Goal: Find specific page/section: Find specific page/section

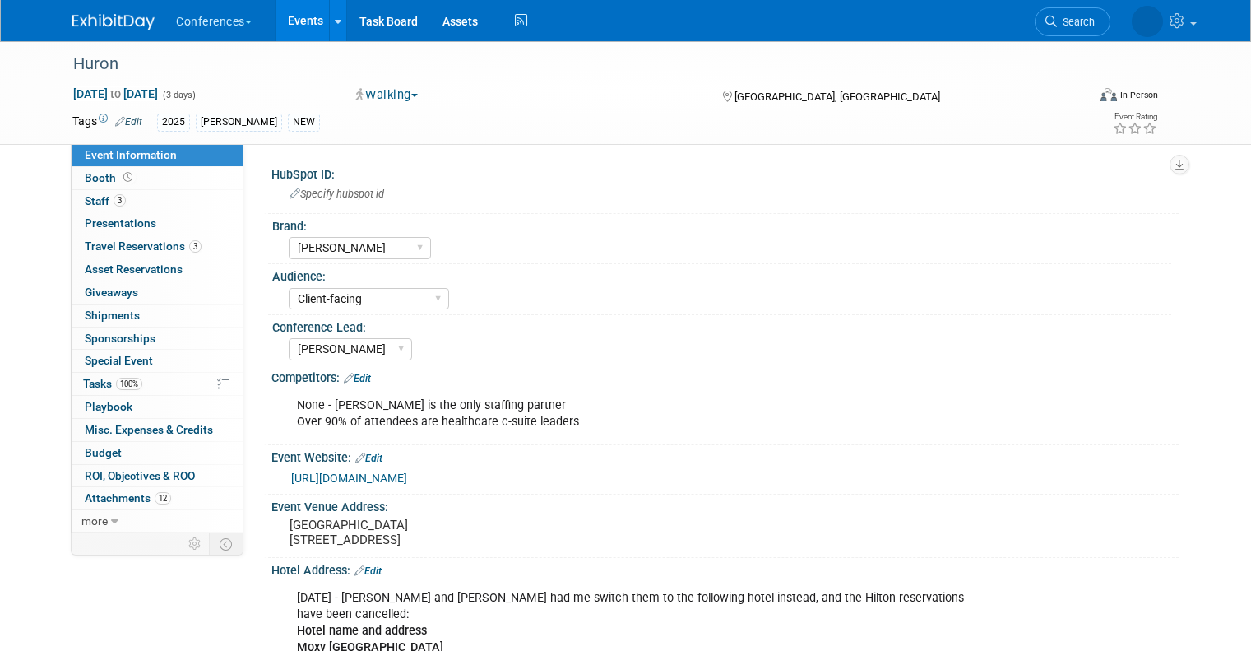
select select "[PERSON_NAME]"
select select "Client-facing"
select select "[PERSON_NAME]"
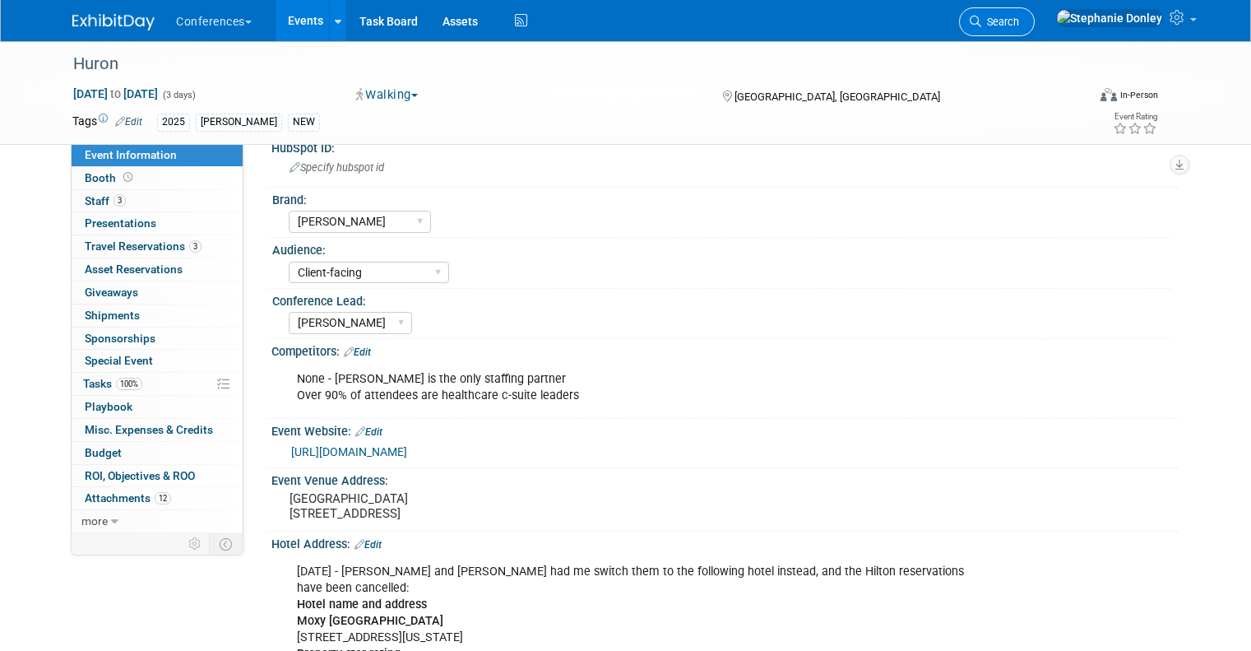
click at [1019, 22] on span "Search" at bounding box center [1000, 22] width 38 height 12
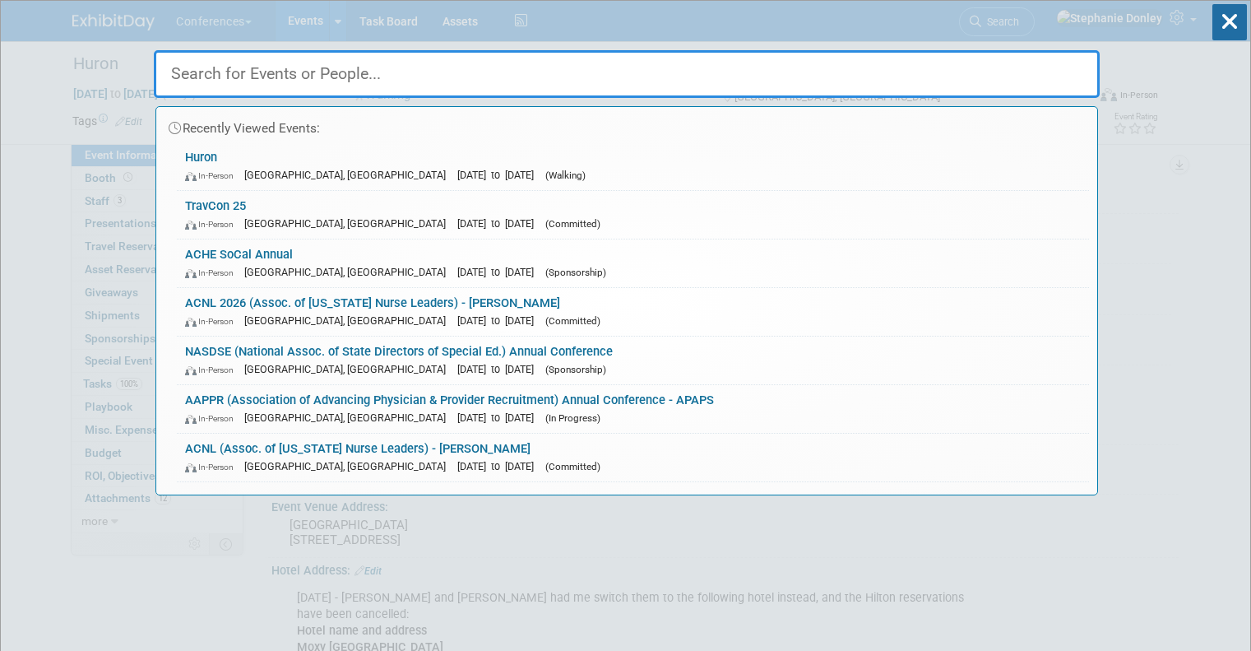
click at [741, 84] on input "text" at bounding box center [627, 74] width 946 height 48
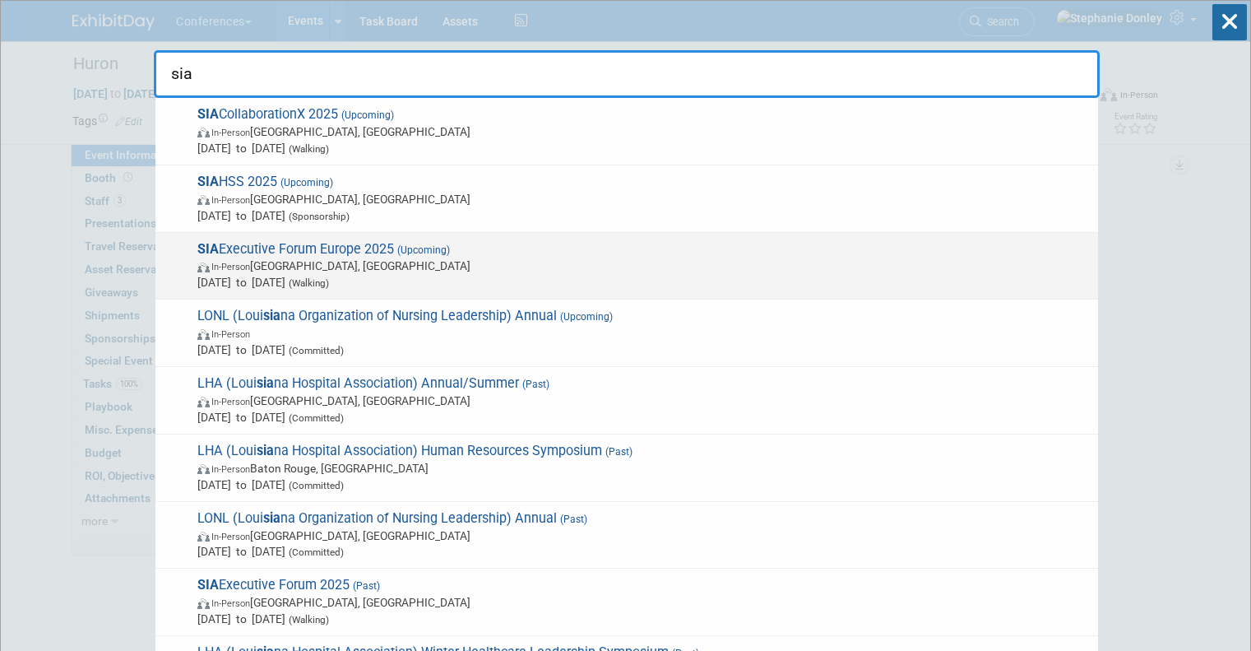
type input "sia"
click at [341, 267] on span "In-Person [GEOGRAPHIC_DATA], [GEOGRAPHIC_DATA]" at bounding box center [643, 265] width 892 height 16
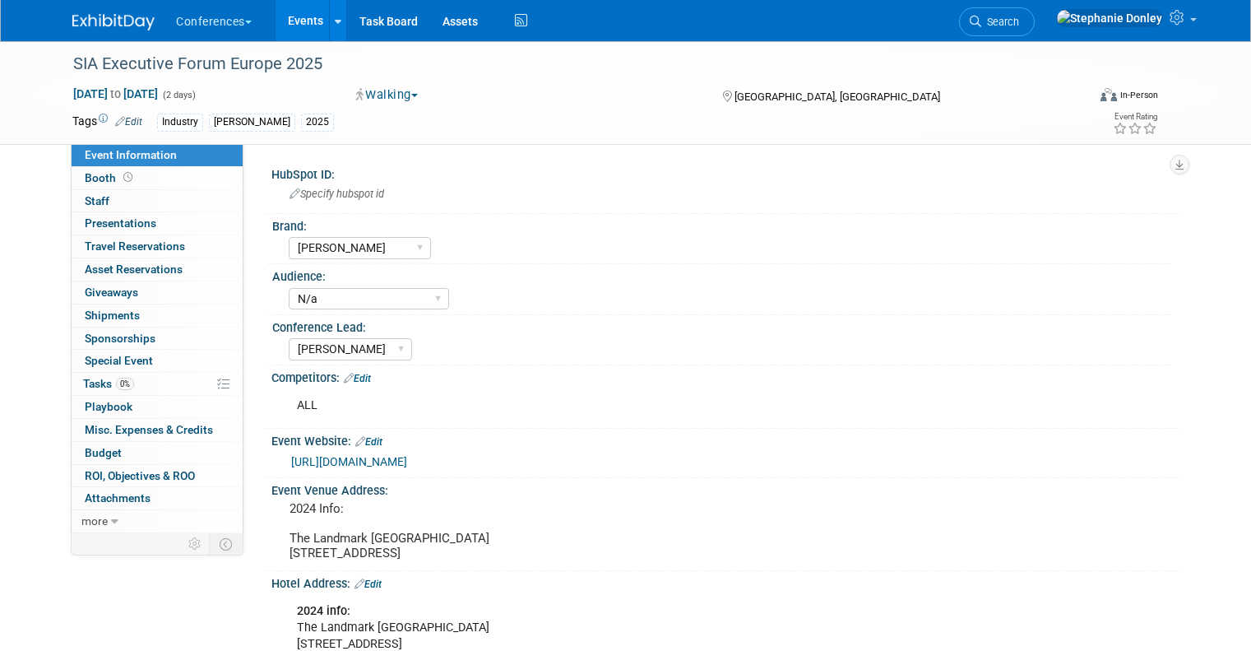
select select "[PERSON_NAME]"
select select "N/a"
select select "[PERSON_NAME]"
click at [423, 299] on select "Client-facing Clinician/Provider-facing Both N/a" at bounding box center [369, 299] width 160 height 22
click at [289, 288] on select "Client-facing Clinician/Provider-facing Both N/a" at bounding box center [369, 299] width 160 height 22
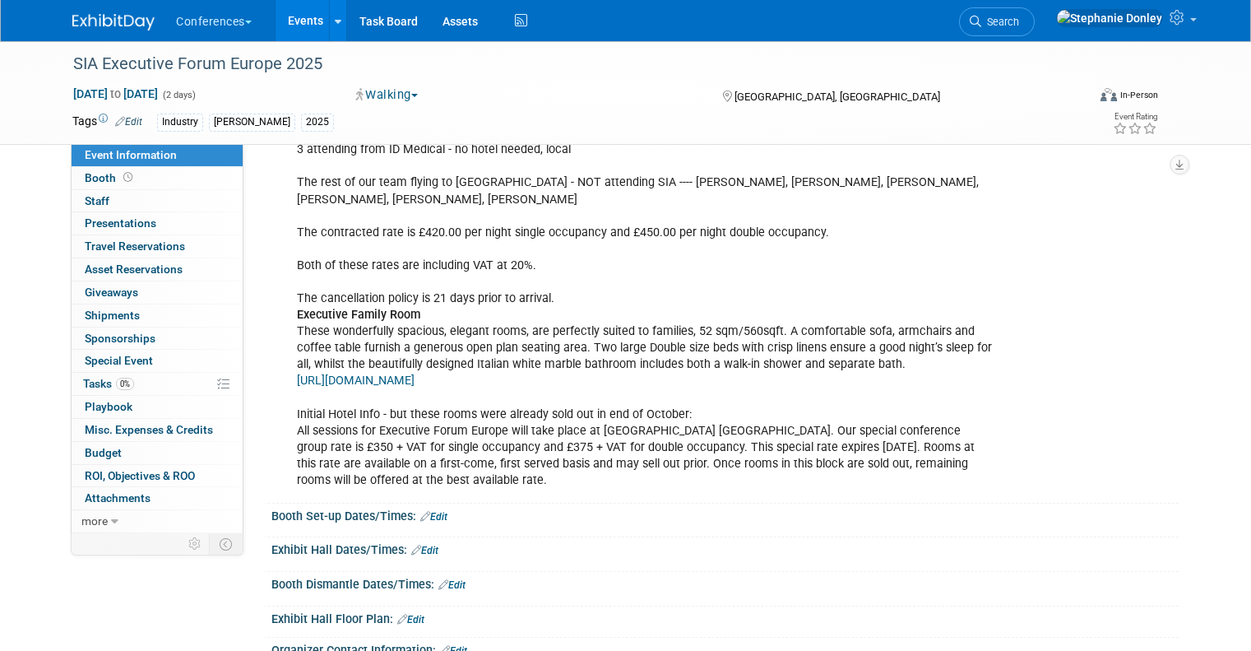
scroll to position [634, 0]
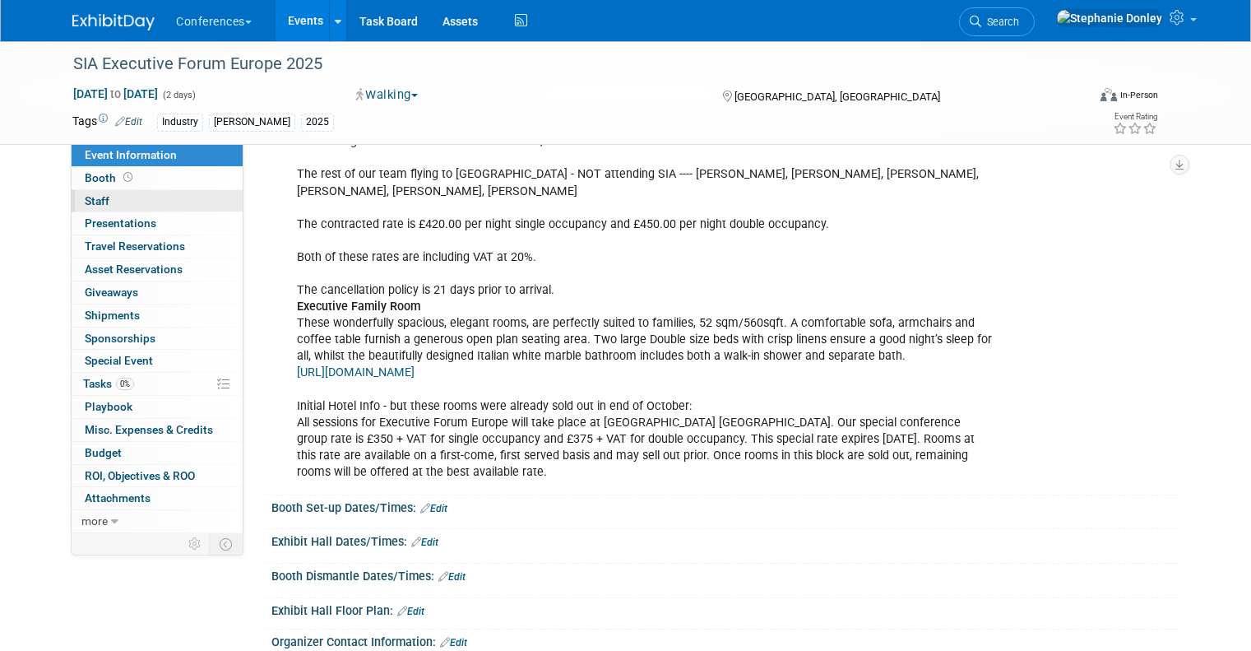
click at [94, 200] on span "Staff 0" at bounding box center [97, 200] width 25 height 13
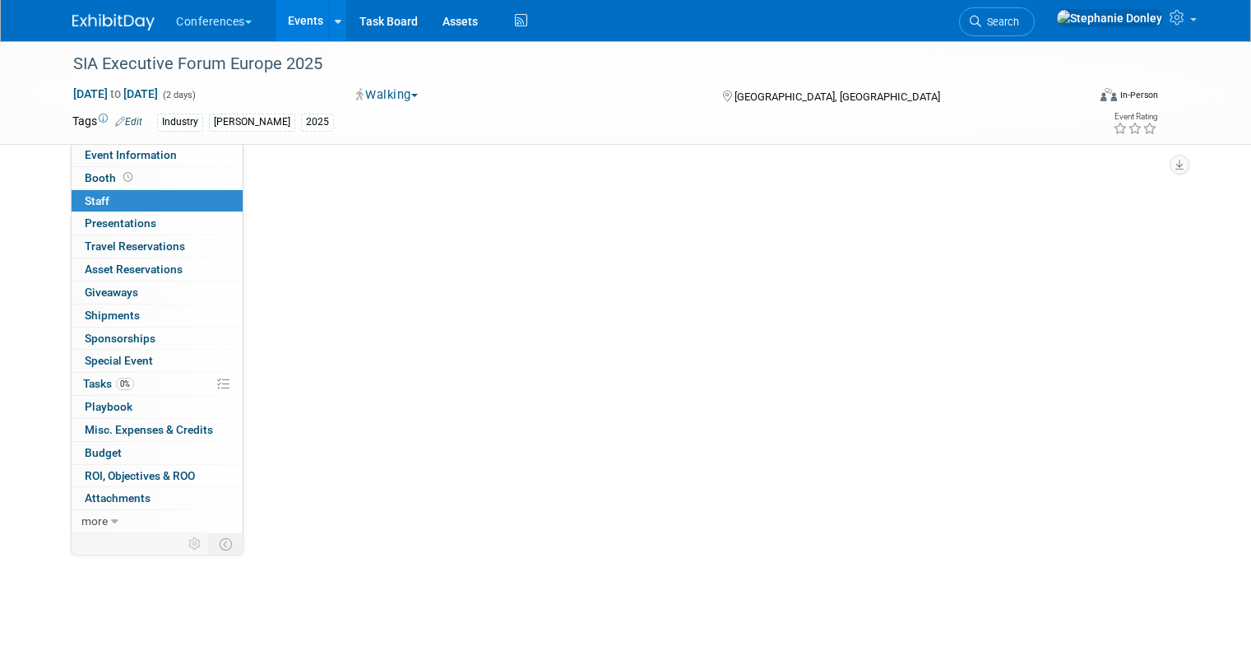
scroll to position [0, 0]
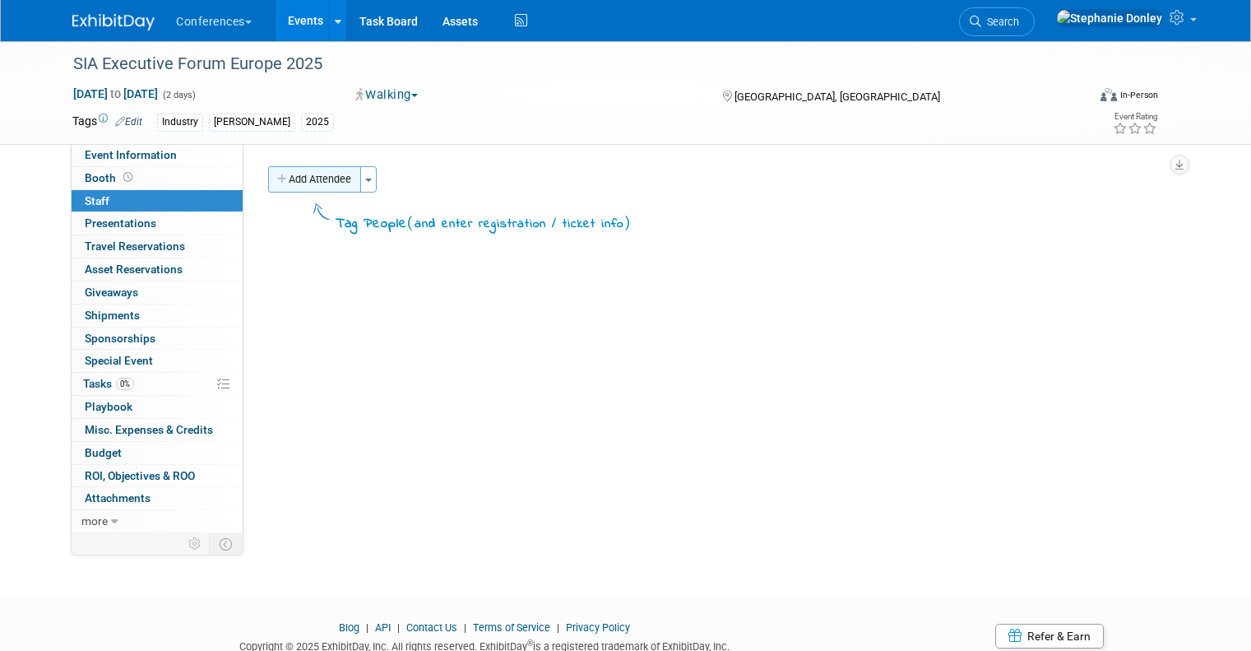
click at [307, 185] on button "Add Attendee" at bounding box center [314, 179] width 93 height 26
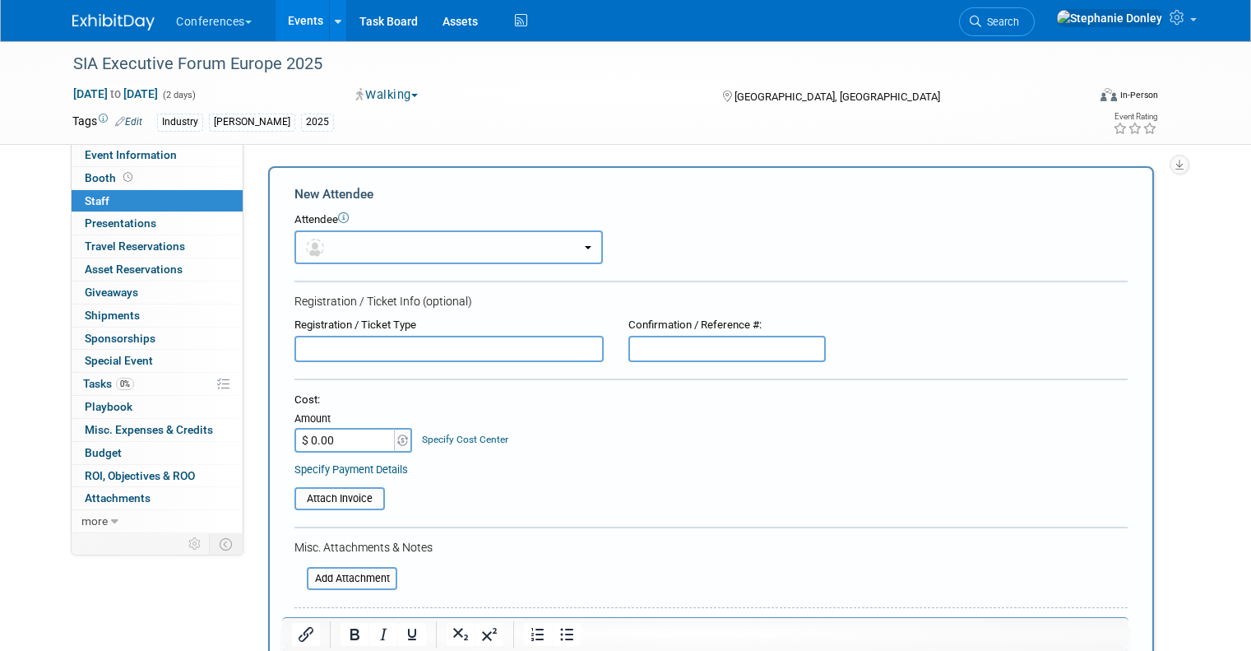
click at [364, 245] on button "button" at bounding box center [448, 247] width 308 height 34
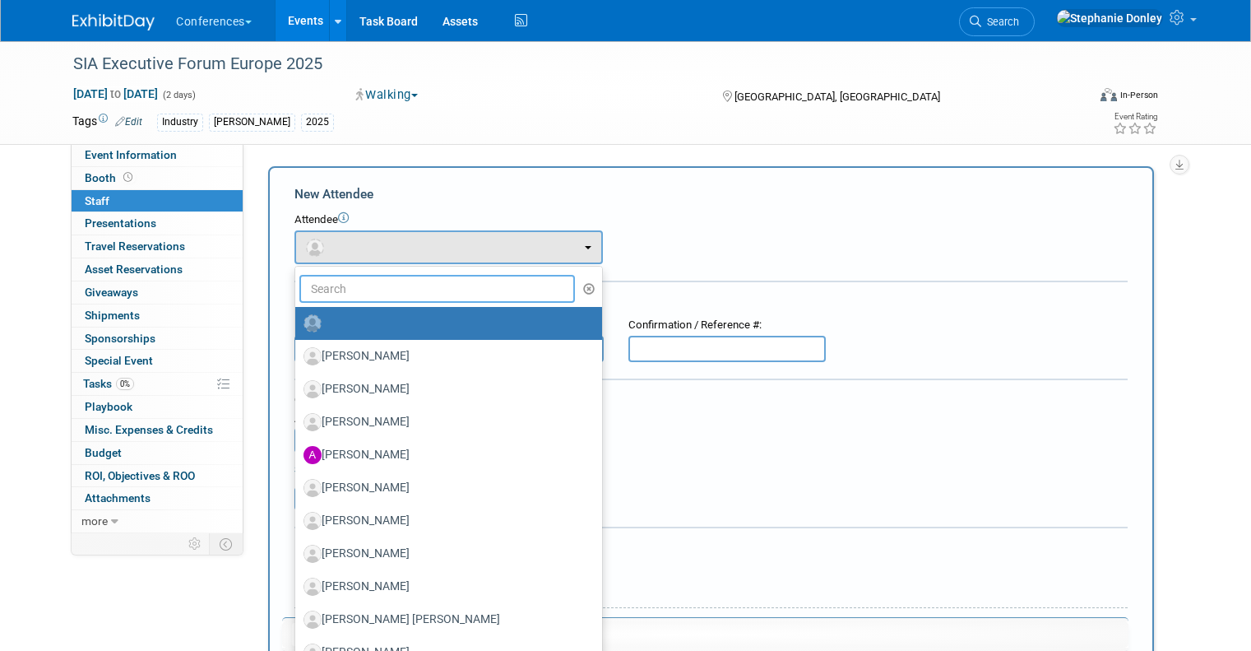
click at [361, 289] on input "text" at bounding box center [437, 289] width 276 height 28
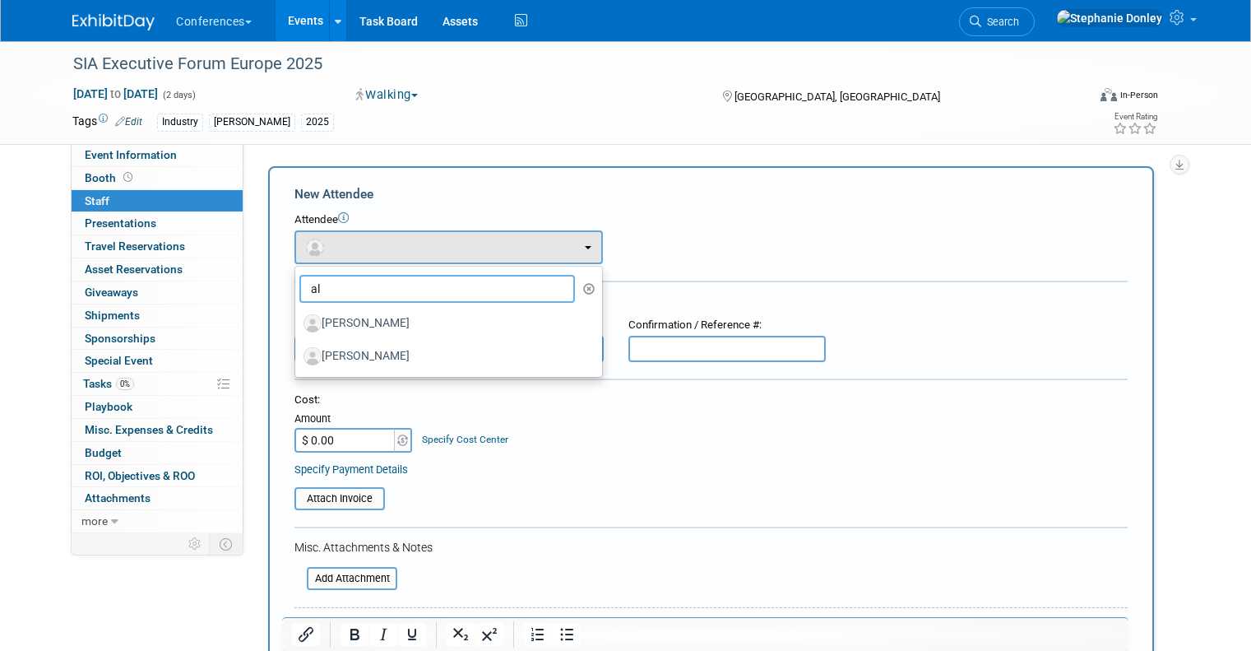
type input "a"
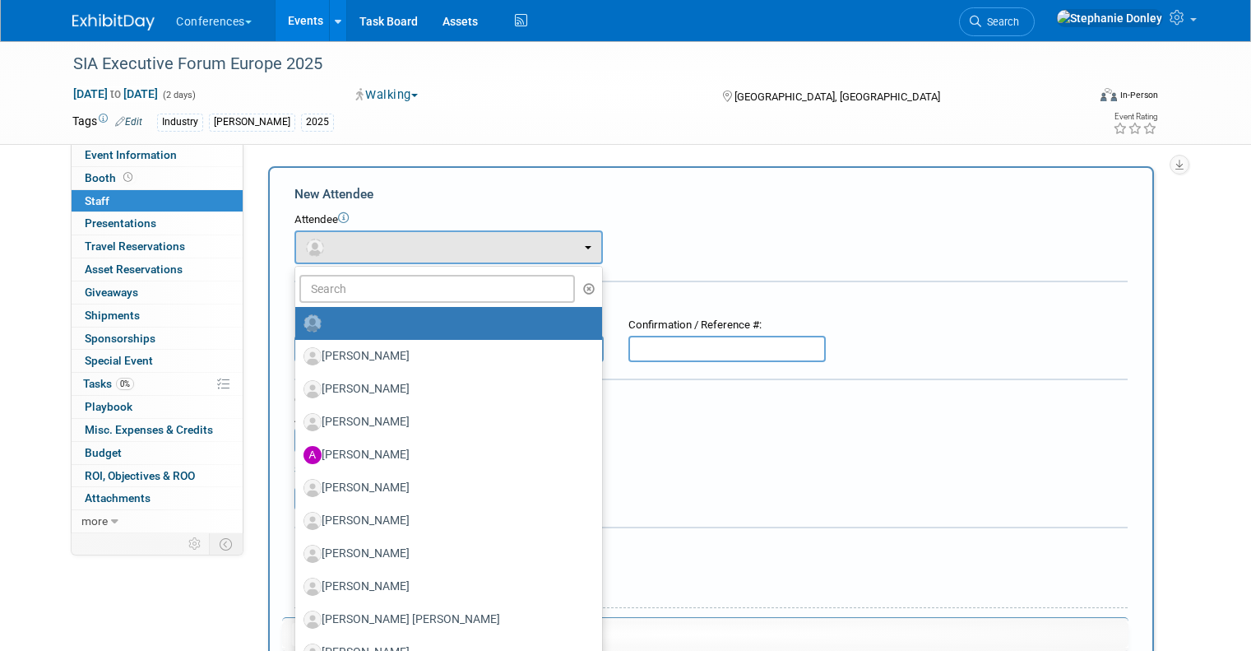
click at [606, 150] on div "HubSpot ID: Specify hubspot id Brand: Aya Bespoke Corporate [PERSON_NAME] DocCa…" at bounding box center [710, 338] width 935 height 389
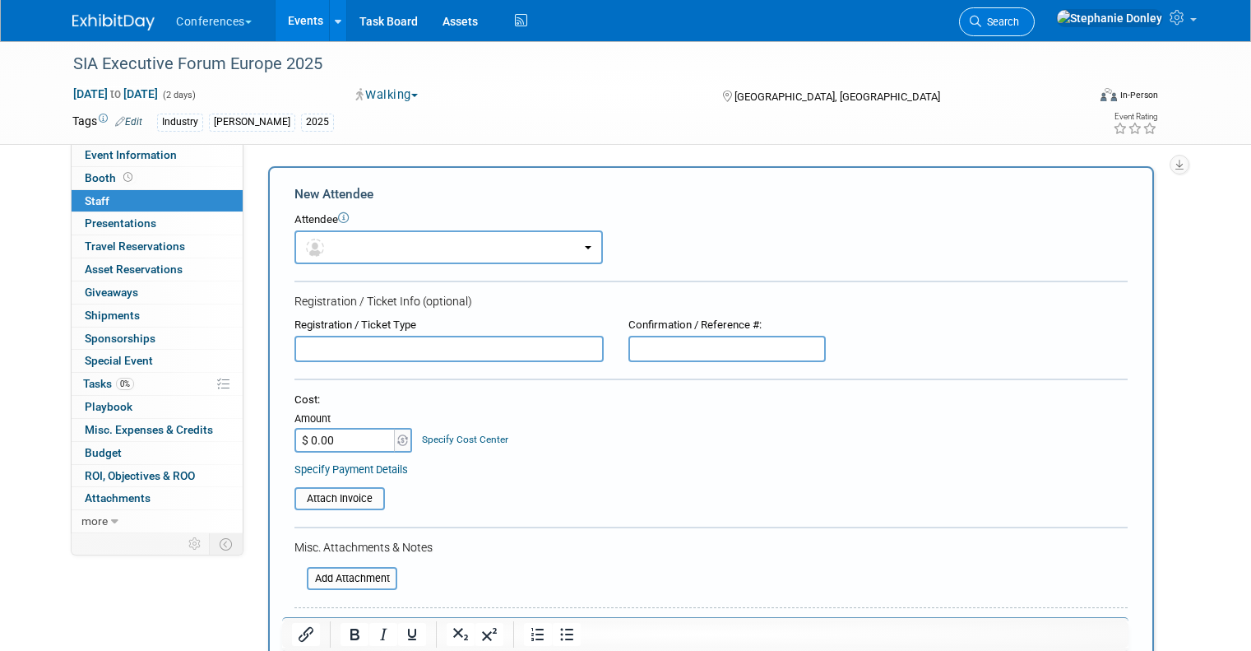
click at [1035, 35] on link "Search" at bounding box center [997, 21] width 76 height 29
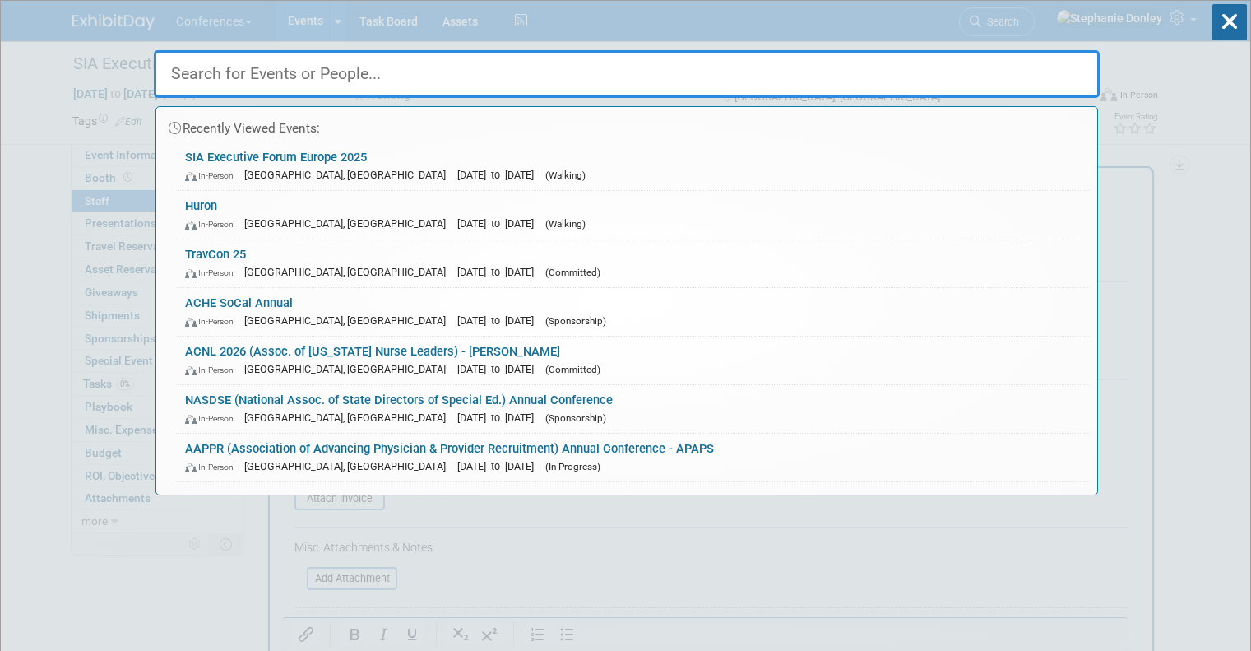
click at [920, 68] on input "text" at bounding box center [627, 74] width 946 height 48
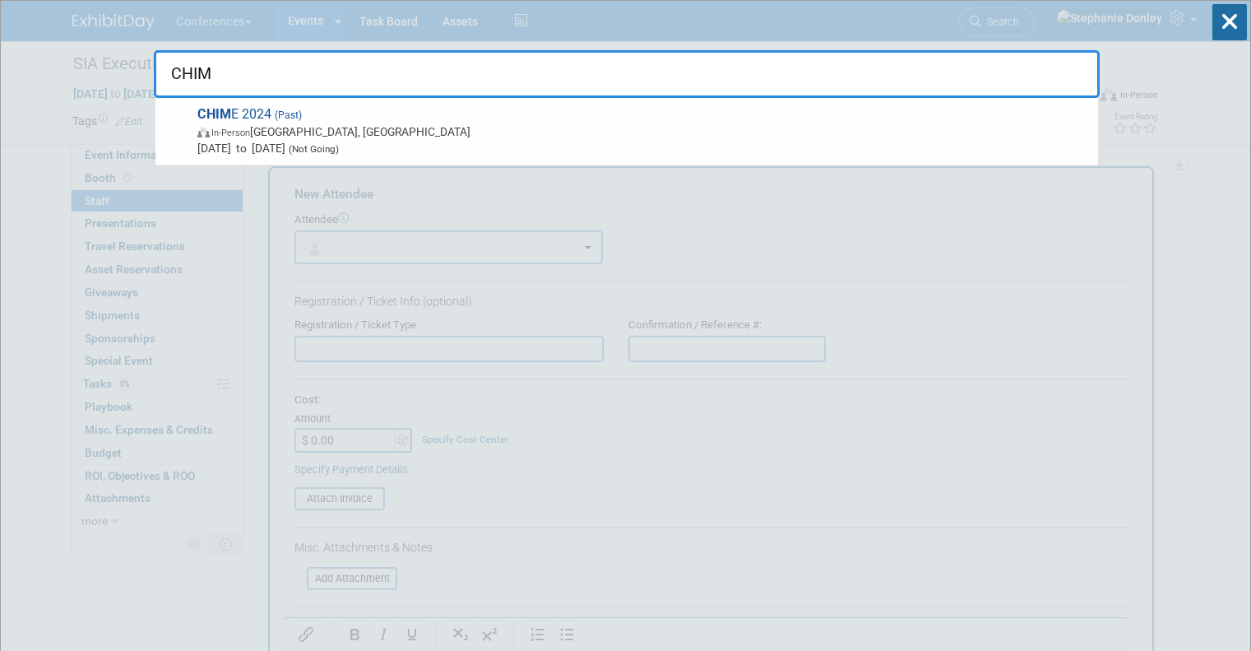
type input "CHIM"
drag, startPoint x: 248, startPoint y: 81, endPoint x: 117, endPoint y: 63, distance: 132.8
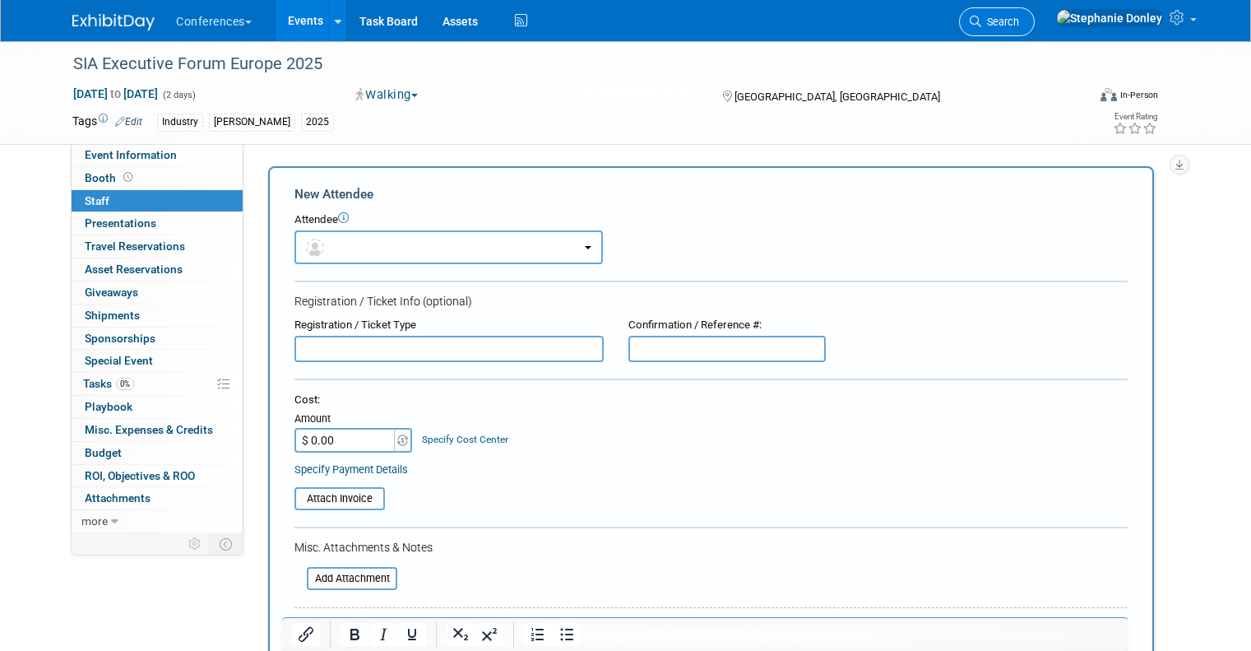
click at [1035, 14] on link "Search" at bounding box center [997, 21] width 76 height 29
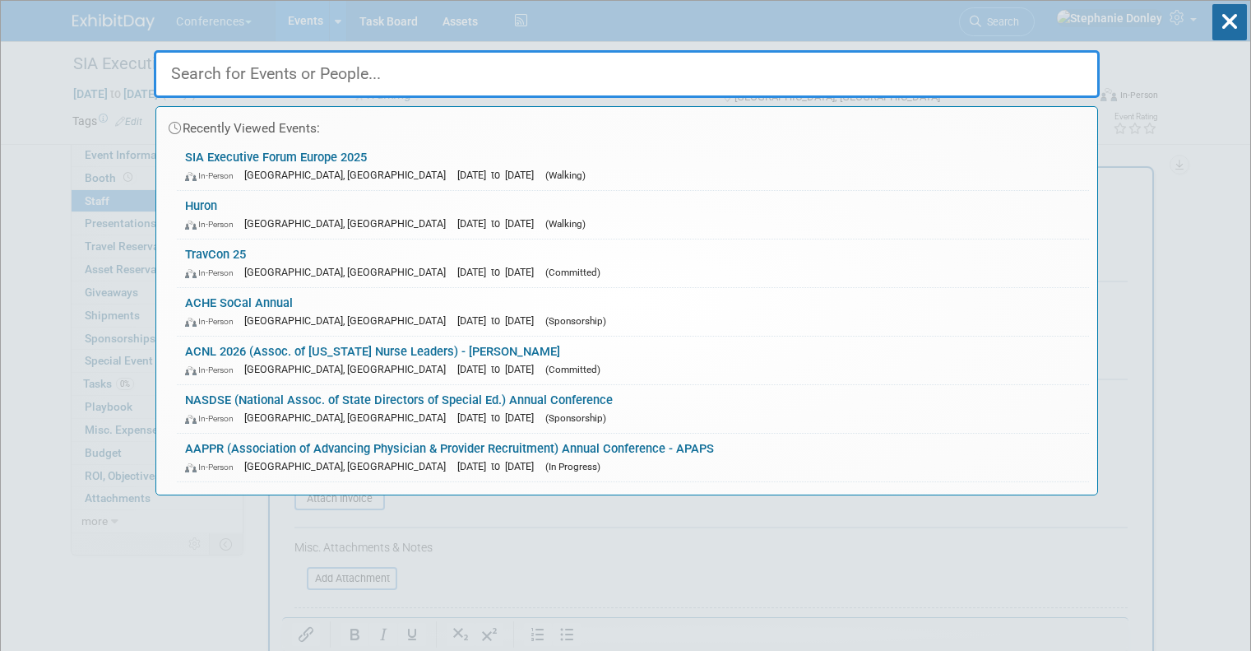
click at [966, 69] on input "text" at bounding box center [627, 74] width 946 height 48
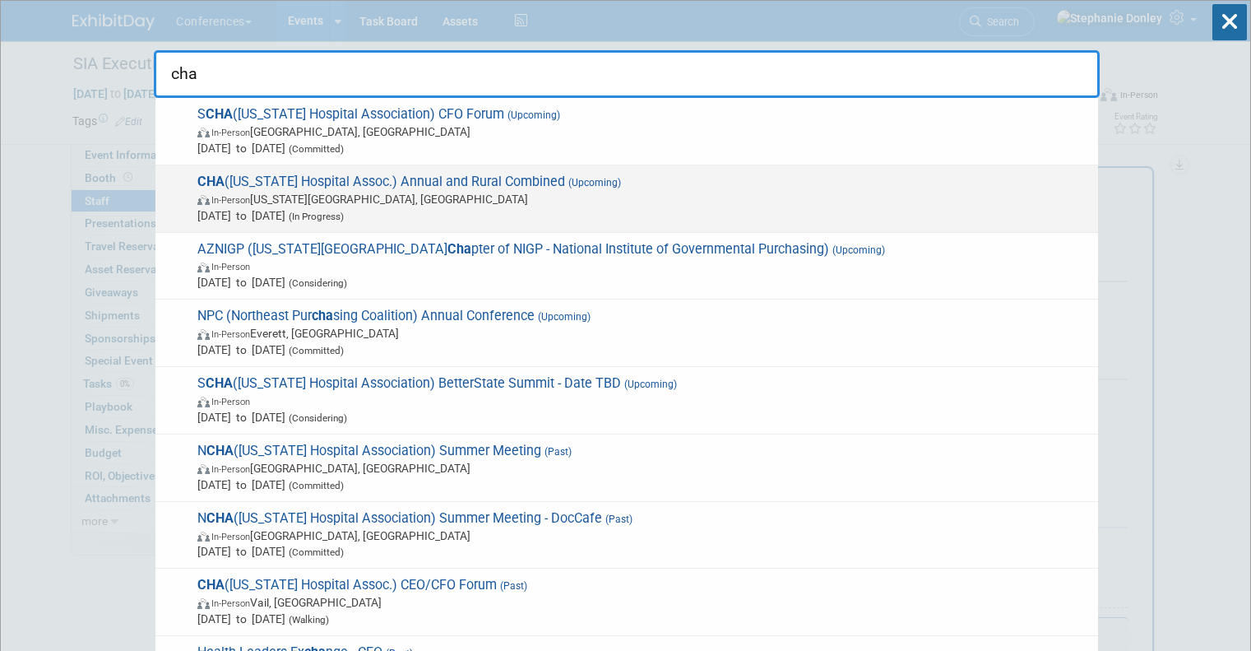
type input "cha"
click at [375, 188] on span "CHA ([US_STATE] Hospital Assoc.) Annual and Rural Combined (Upcoming) In-Person…" at bounding box center [640, 199] width 897 height 50
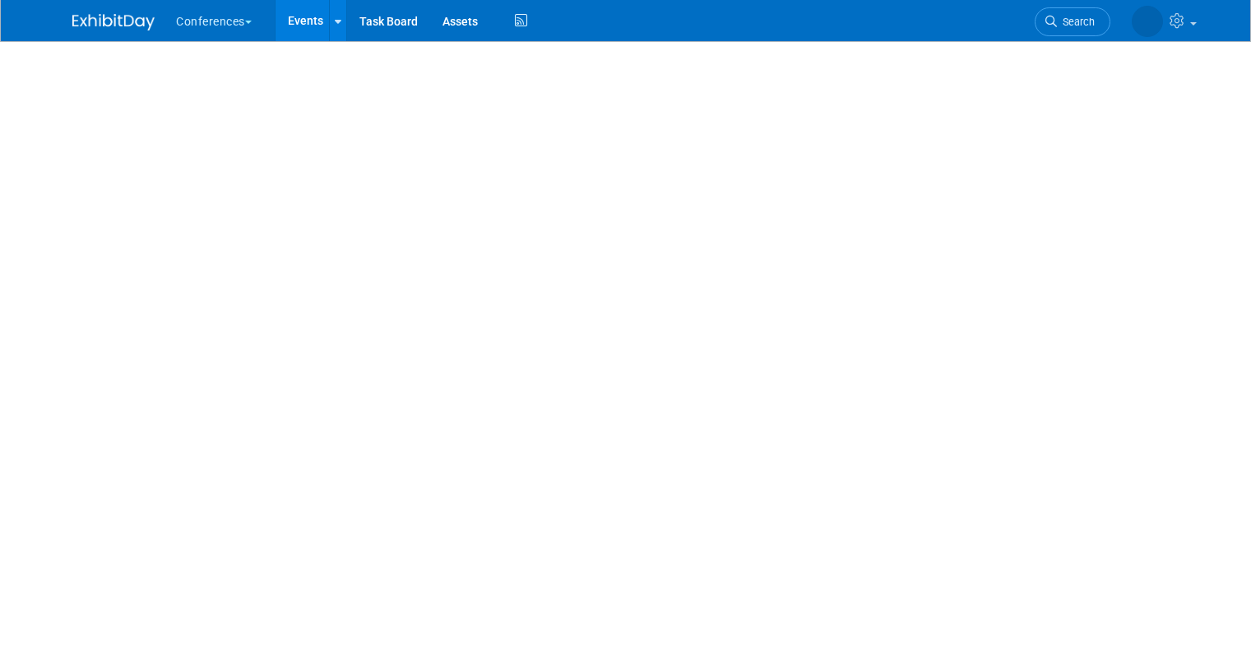
select select "[PERSON_NAME]"
select select "Client-facing"
select select "[PERSON_NAME]"
